Goal: Check status: Check status

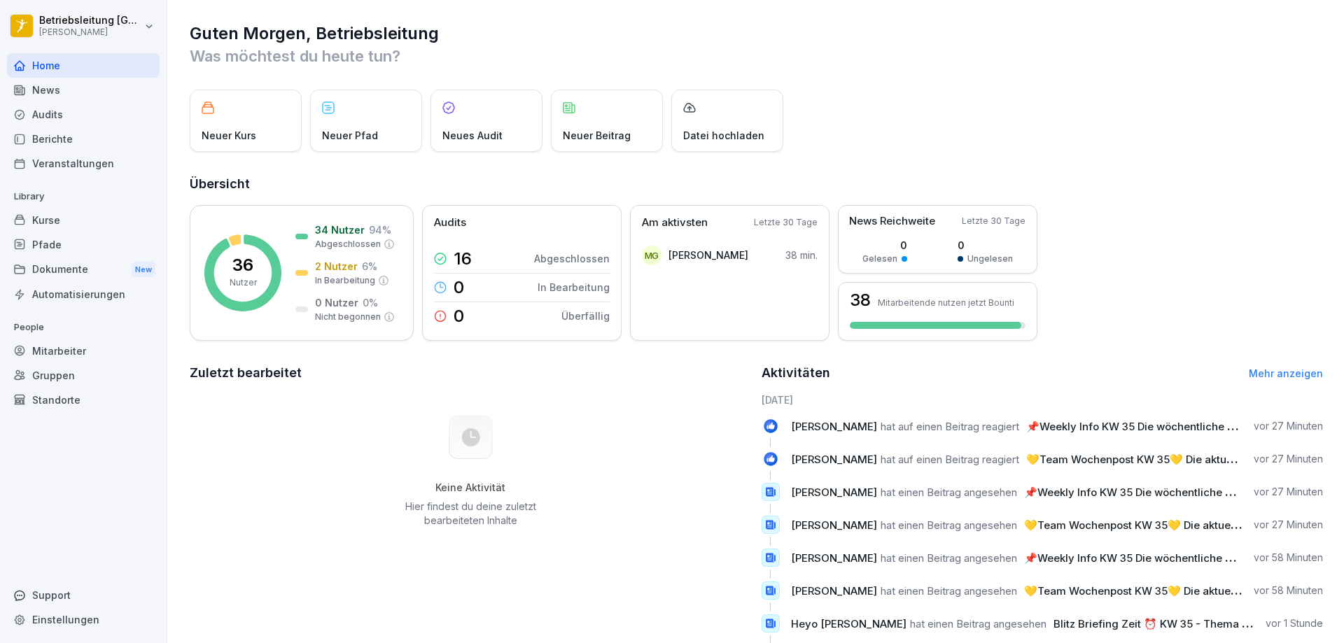
scroll to position [2, 0]
click at [252, 263] on p "36" at bounding box center [242, 266] width 21 height 17
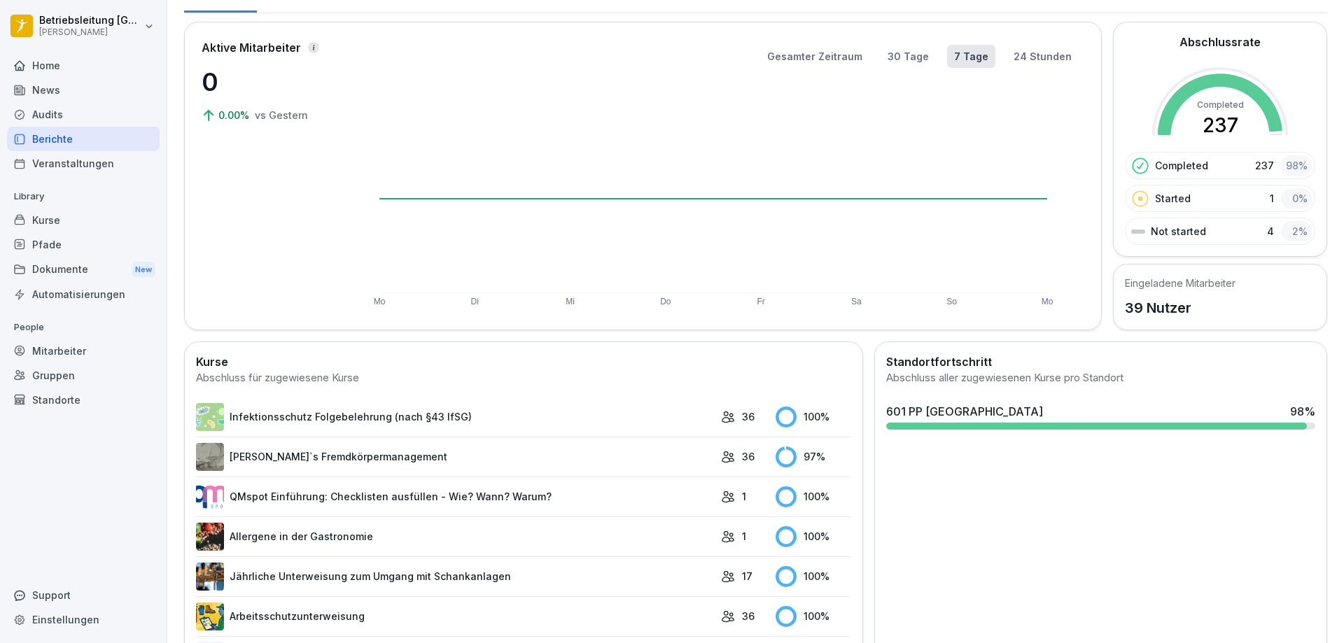
scroll to position [212, 0]
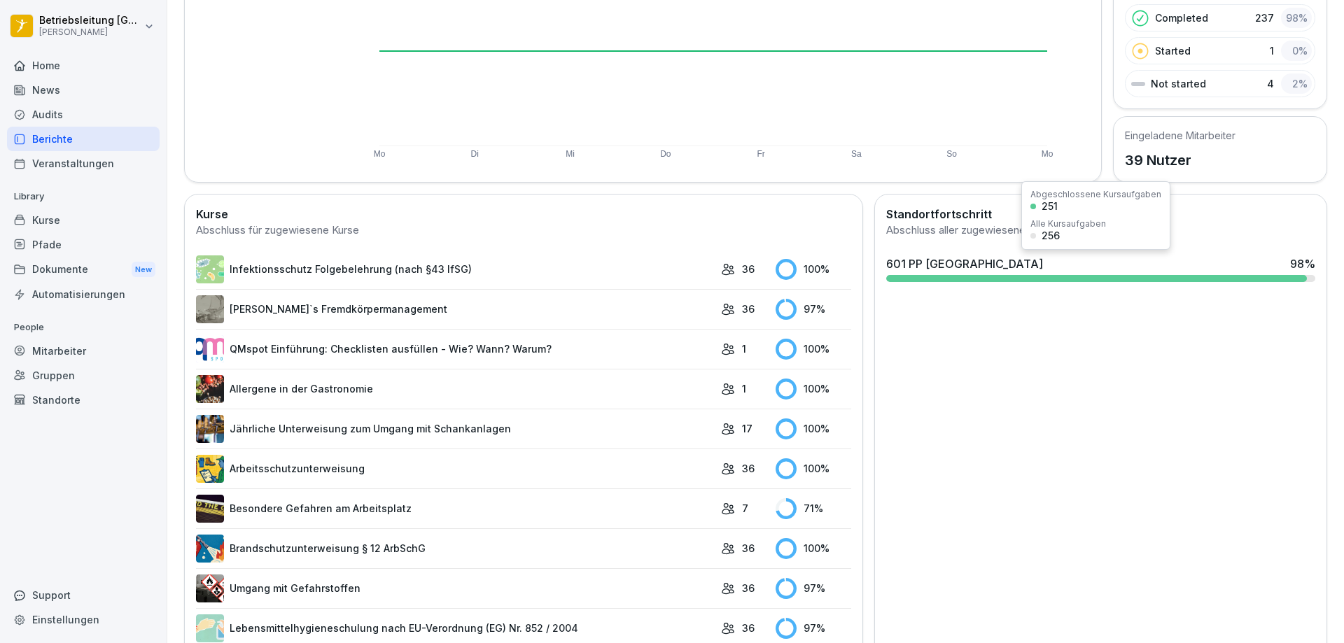
click at [1140, 276] on div at bounding box center [1096, 278] width 421 height 7
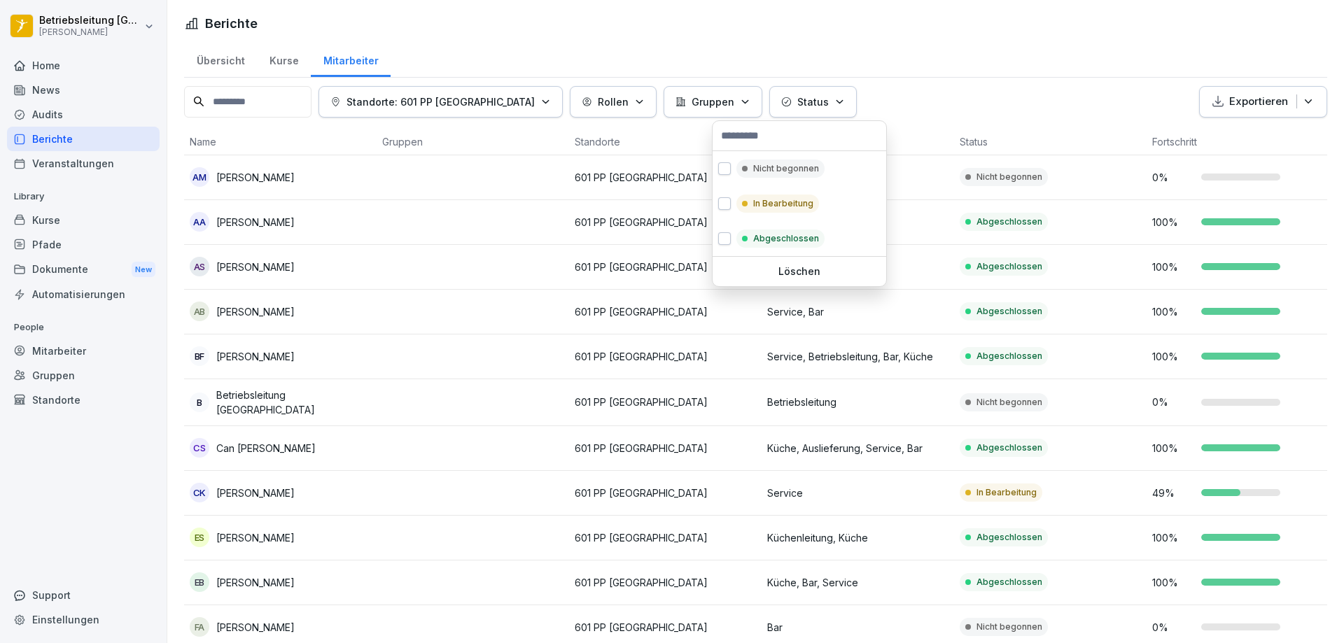
click at [797, 106] on p "Status" at bounding box center [813, 102] width 32 height 15
click at [747, 168] on div at bounding box center [745, 169] width 6 height 6
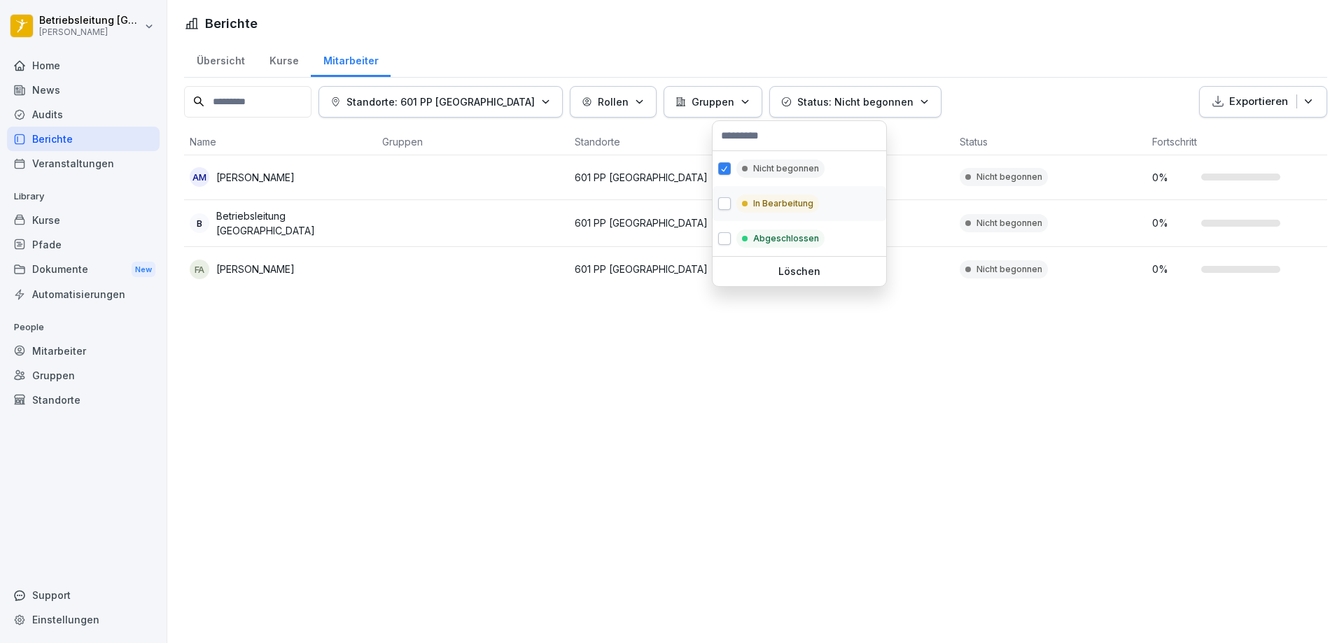
click at [751, 201] on div "In Bearbeitung" at bounding box center [777, 204] width 83 height 18
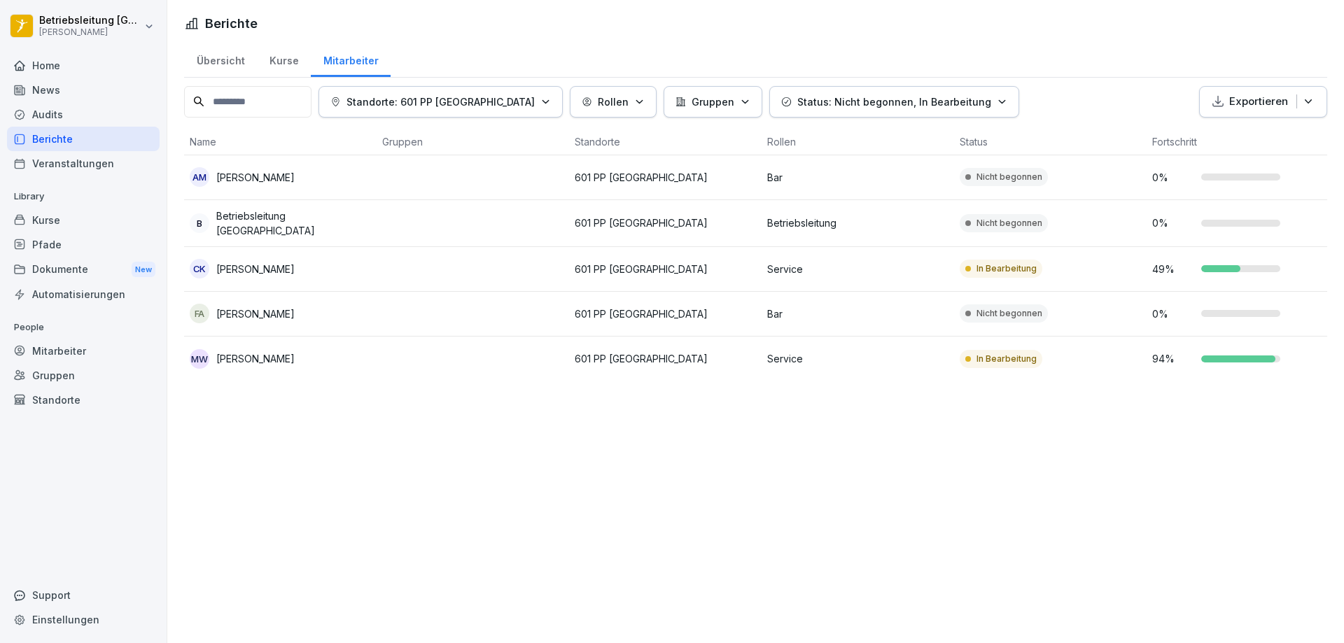
click at [672, 450] on html "Betriebsleitung [GEOGRAPHIC_DATA] [PERSON_NAME] Home News Audits Berichte Veran…" at bounding box center [672, 321] width 1344 height 643
